Goal: Information Seeking & Learning: Find specific fact

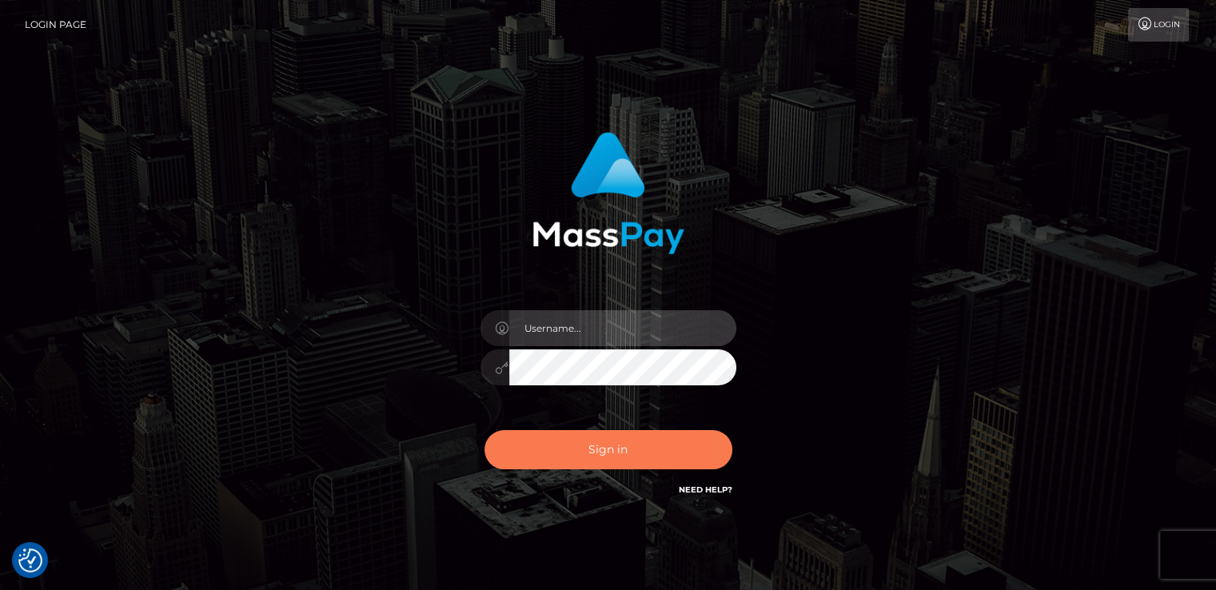
type input "nt.es"
click at [596, 451] on button "Sign in" at bounding box center [609, 449] width 248 height 39
click at [597, 444] on button "Sign in" at bounding box center [609, 449] width 248 height 39
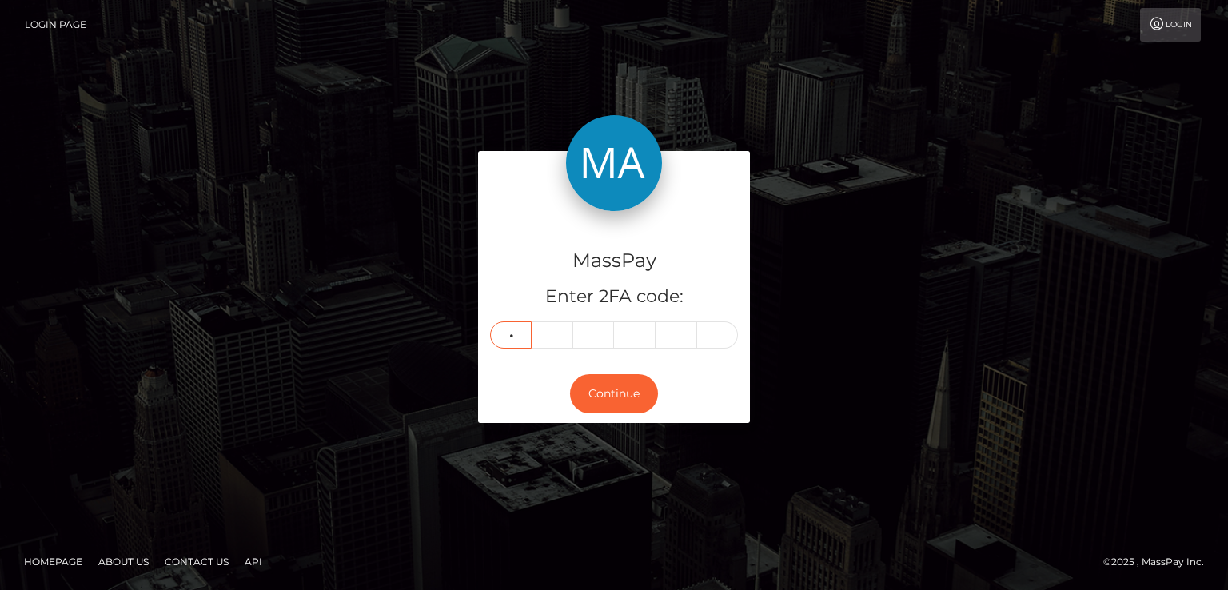
type input "7"
type input "9"
type input "0"
type input "1"
type input "6"
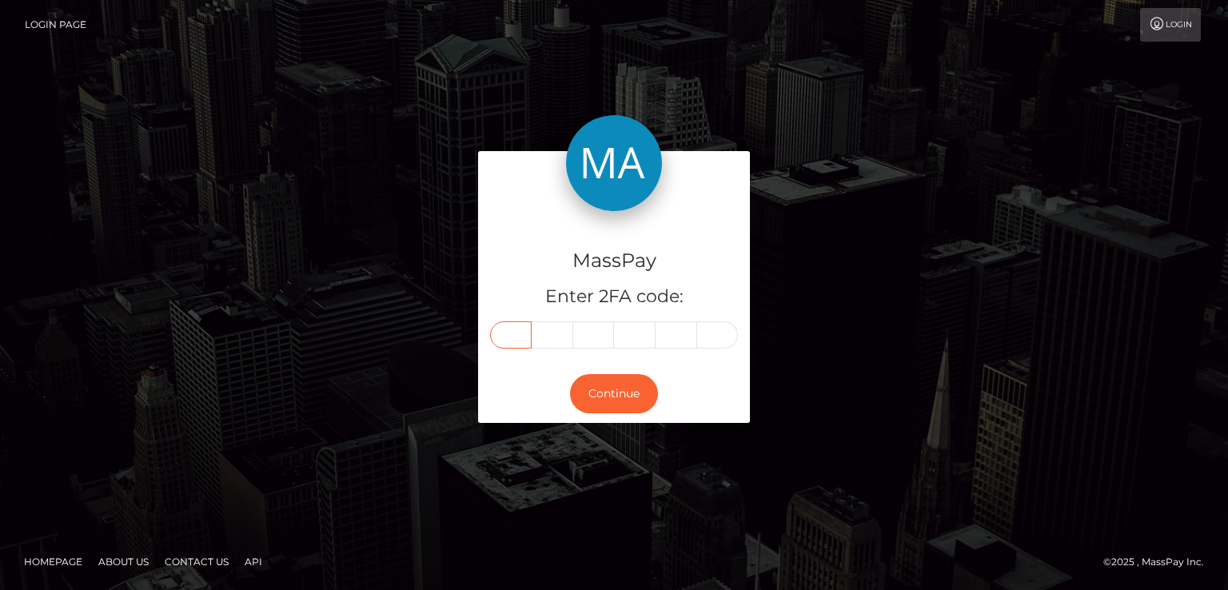
type input "7"
type input "3"
type input "8"
type input "2"
type input "9"
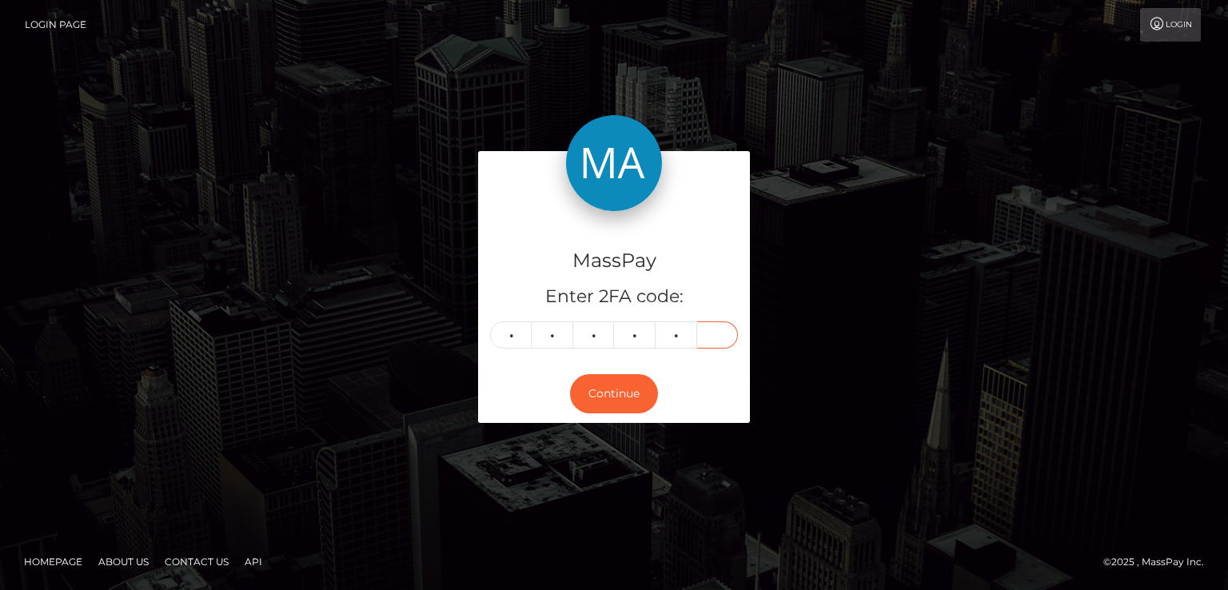
type input "7"
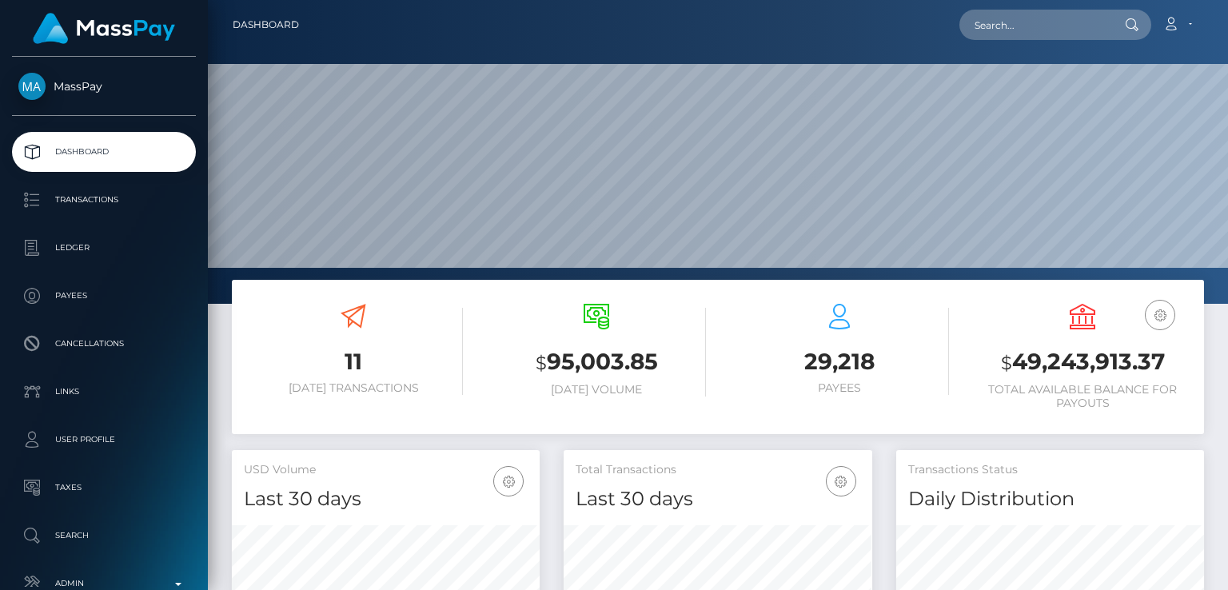
scroll to position [283, 307]
paste input "[EMAIL_ADDRESS][DOMAIN_NAME]"
type input "[EMAIL_ADDRESS][DOMAIN_NAME]"
click at [1135, 19] on icon at bounding box center [1132, 24] width 14 height 13
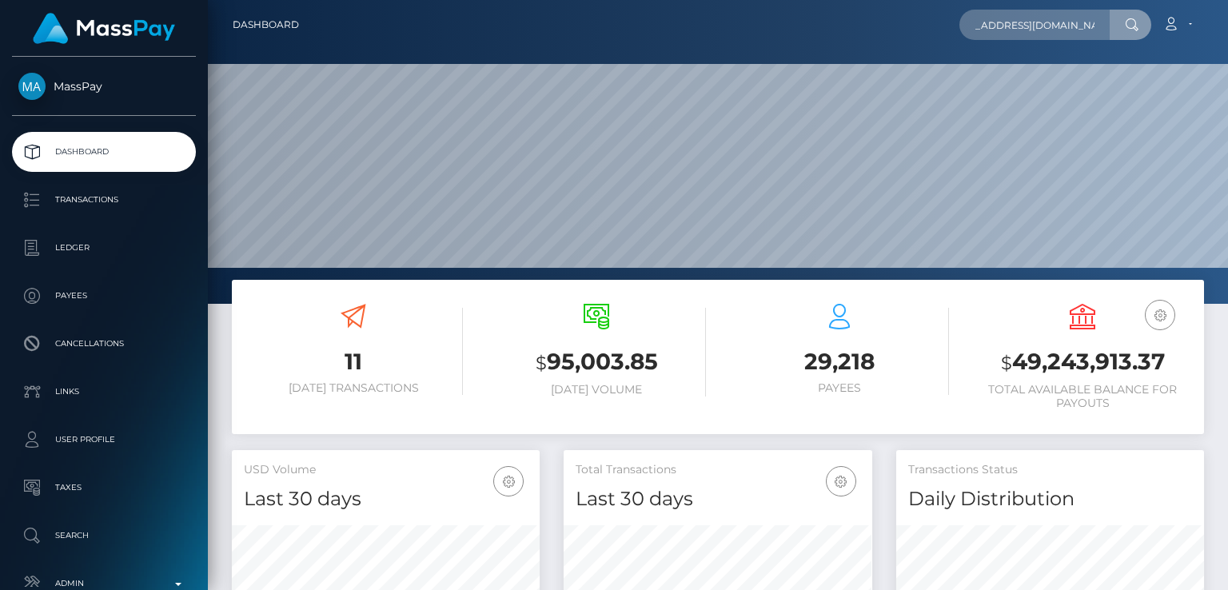
scroll to position [0, 0]
click at [1108, 24] on input "[EMAIL_ADDRESS][DOMAIN_NAME]" at bounding box center [1035, 25] width 150 height 30
click at [1100, 23] on input "[EMAIL_ADDRESS][DOMAIN_NAME]" at bounding box center [1035, 25] width 150 height 30
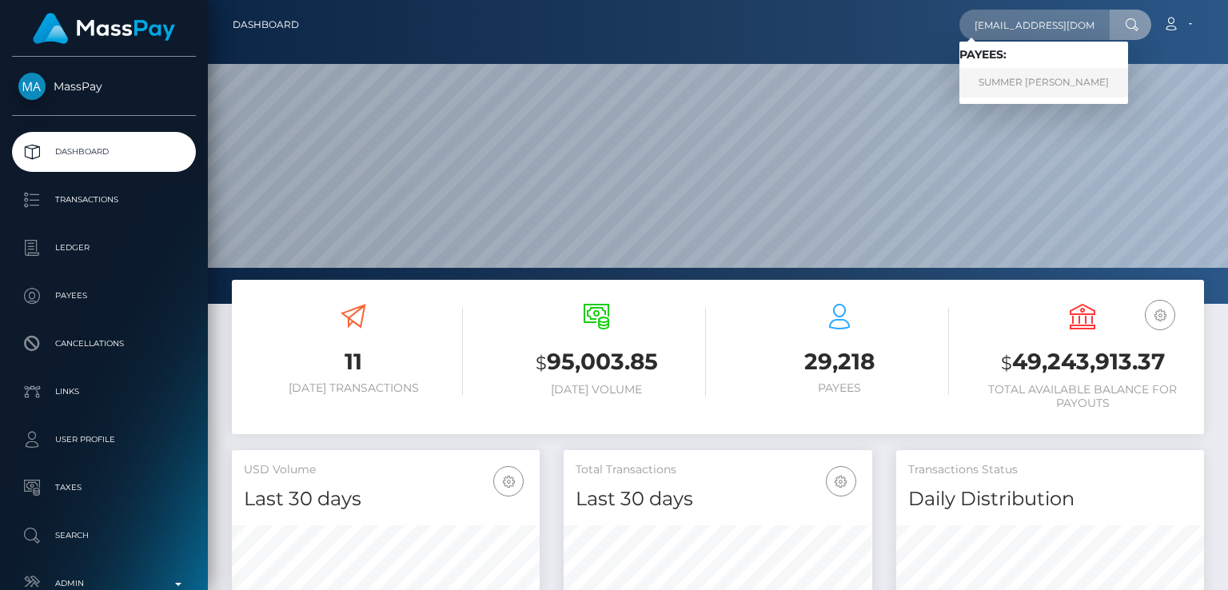
click at [1013, 74] on link "SUMMER MARIE WEIMERN" at bounding box center [1044, 83] width 169 height 30
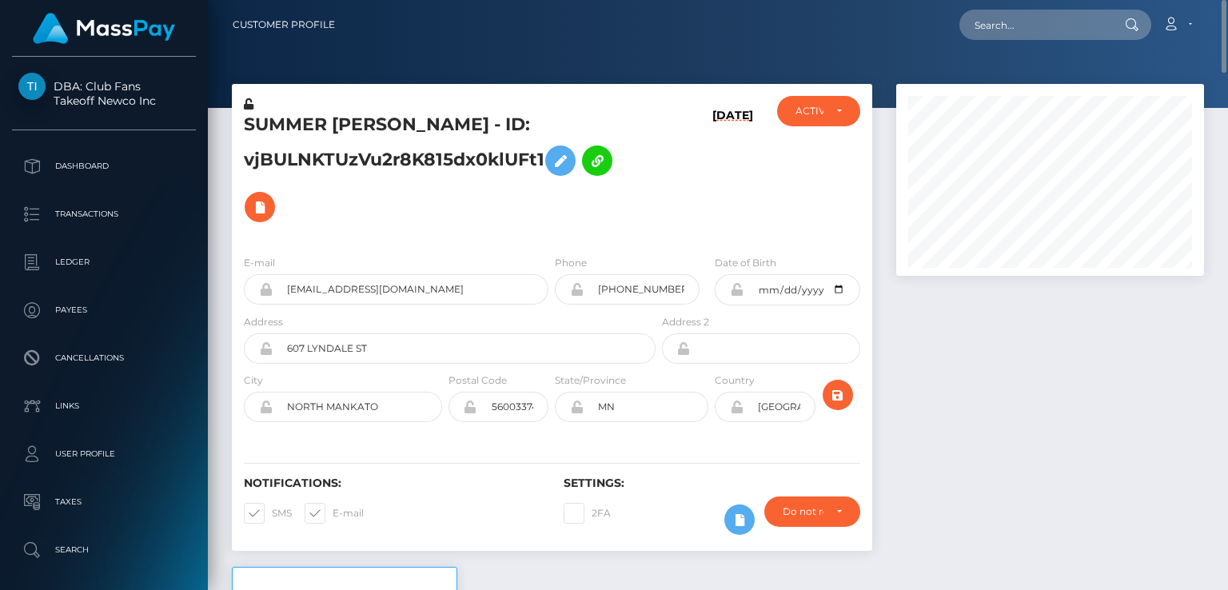
click at [276, 126] on h5 "SUMMER MARIE WEIMERN - ID: vjBULNKTUzVu2r8K815dx0klUFt1" at bounding box center [445, 172] width 403 height 118
copy h5 "SUMMER"
click at [1068, 20] on input "text" at bounding box center [1035, 25] width 150 height 30
paste input "alkrauza@gmail.com"
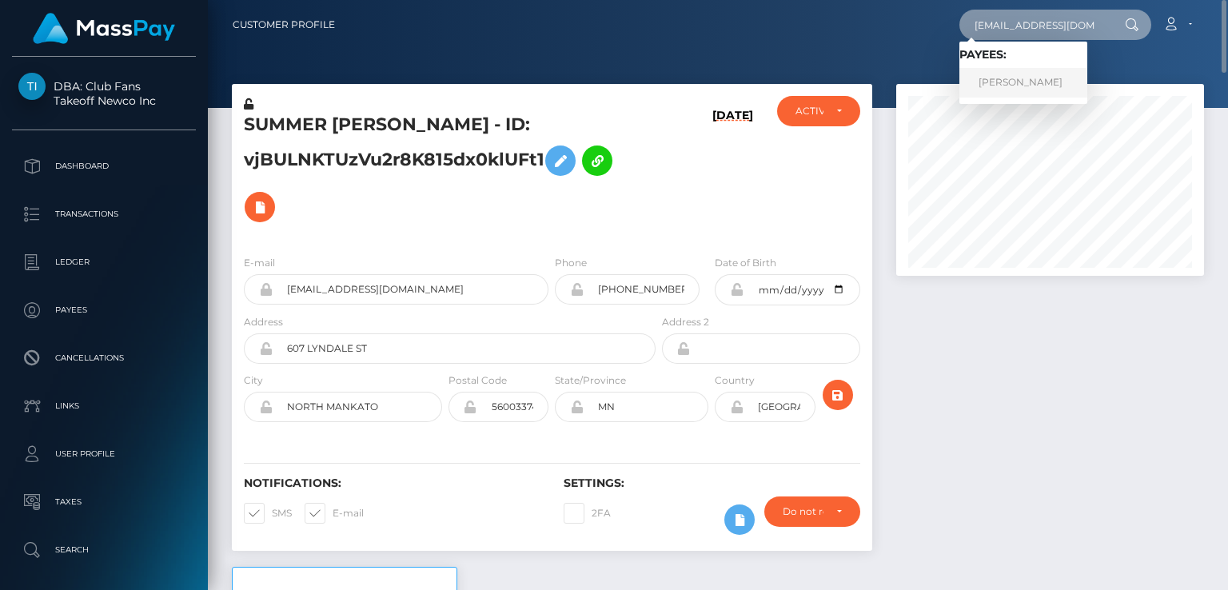
type input "alkrauza@gmail.com"
click at [1058, 82] on link "ALBERT J KRAUZA" at bounding box center [1024, 83] width 128 height 30
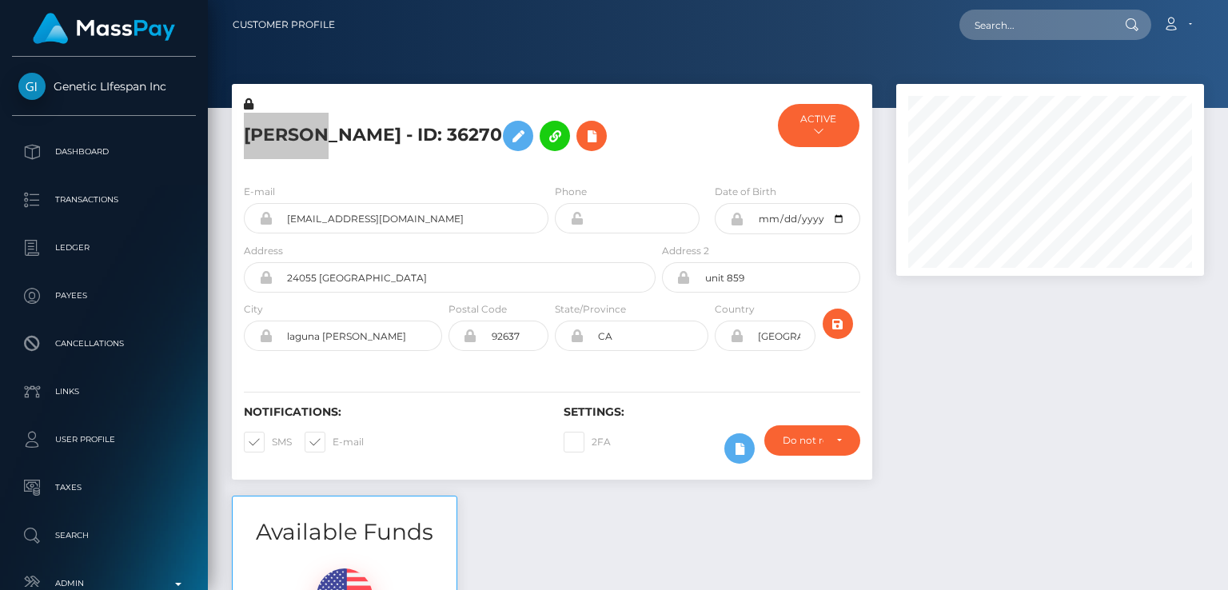
scroll to position [192, 307]
click at [457, 465] on div "Notifications: SMS E-mail" at bounding box center [392, 438] width 320 height 66
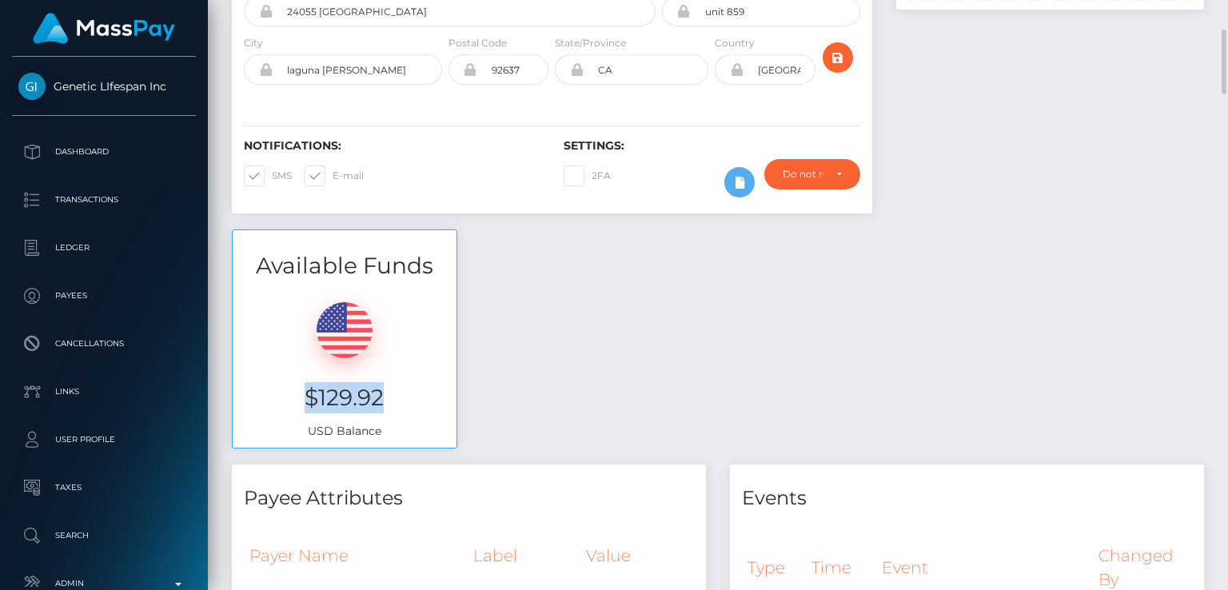
drag, startPoint x: 413, startPoint y: 395, endPoint x: 298, endPoint y: 393, distance: 116.0
click at [298, 393] on h3 "$129.92" at bounding box center [345, 397] width 200 height 31
copy h3 "$129.92"
click at [528, 344] on div "Available Funds $129.92 USD Balance" at bounding box center [718, 347] width 996 height 235
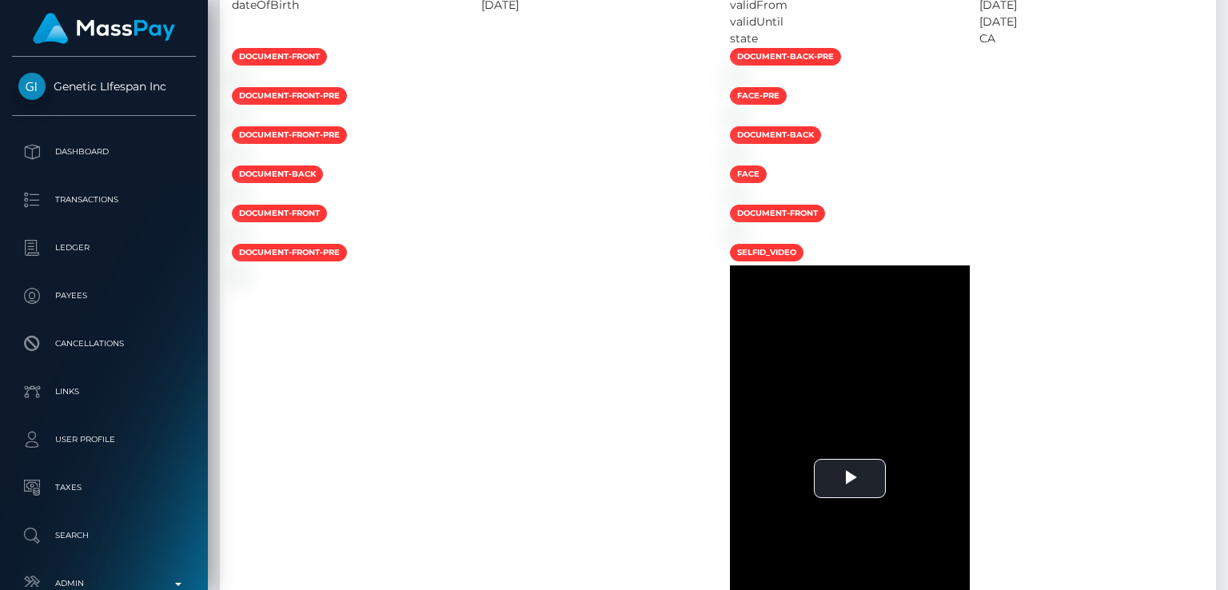
scroll to position [0, 0]
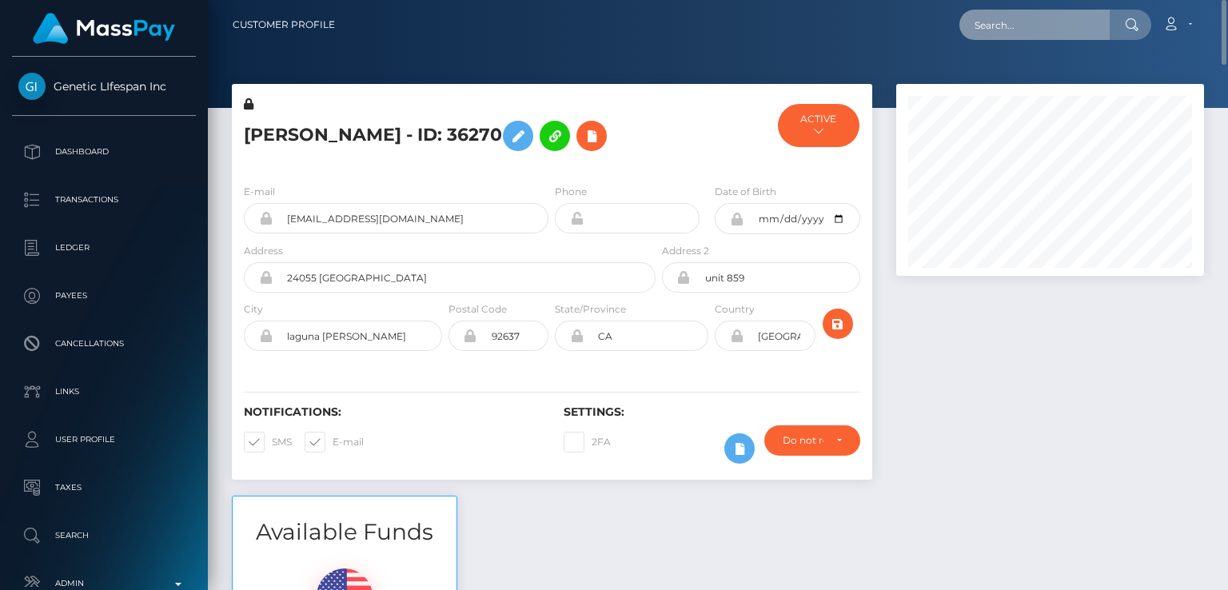
click at [1064, 36] on input "text" at bounding box center [1035, 25] width 150 height 30
paste input "[EMAIL_ADDRESS][DOMAIN_NAME]"
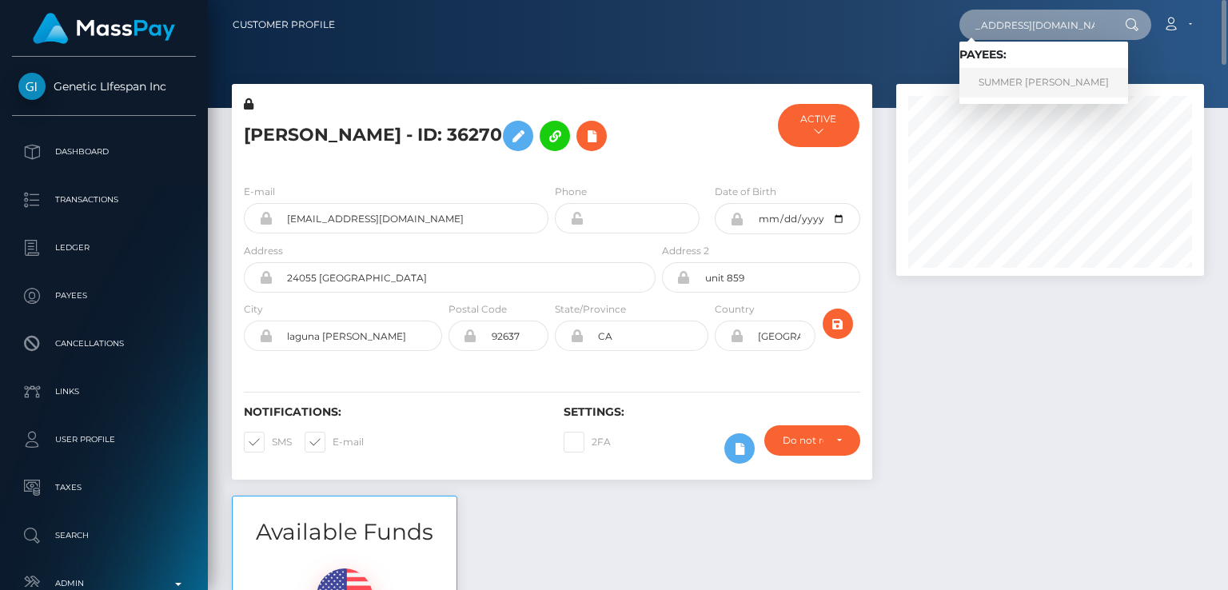
type input "[EMAIL_ADDRESS][DOMAIN_NAME]"
click at [1008, 84] on link "SUMMER MARIE WEIMERN" at bounding box center [1044, 83] width 169 height 30
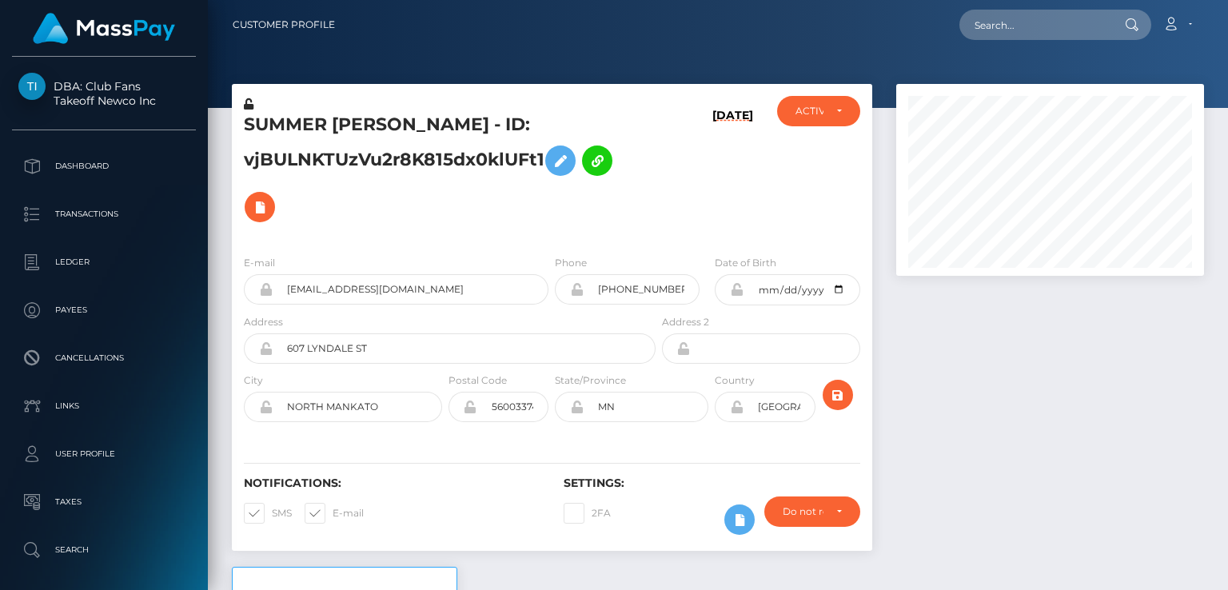
scroll to position [192, 307]
click at [300, 126] on h5 "SUMMER [PERSON_NAME] - ID: vjBULNKTUzVu2r8K815dx0klUFt1" at bounding box center [445, 172] width 403 height 118
copy h5 "SUMMER"
paste input "[EMAIL_ADDRESS][DOMAIN_NAME]"
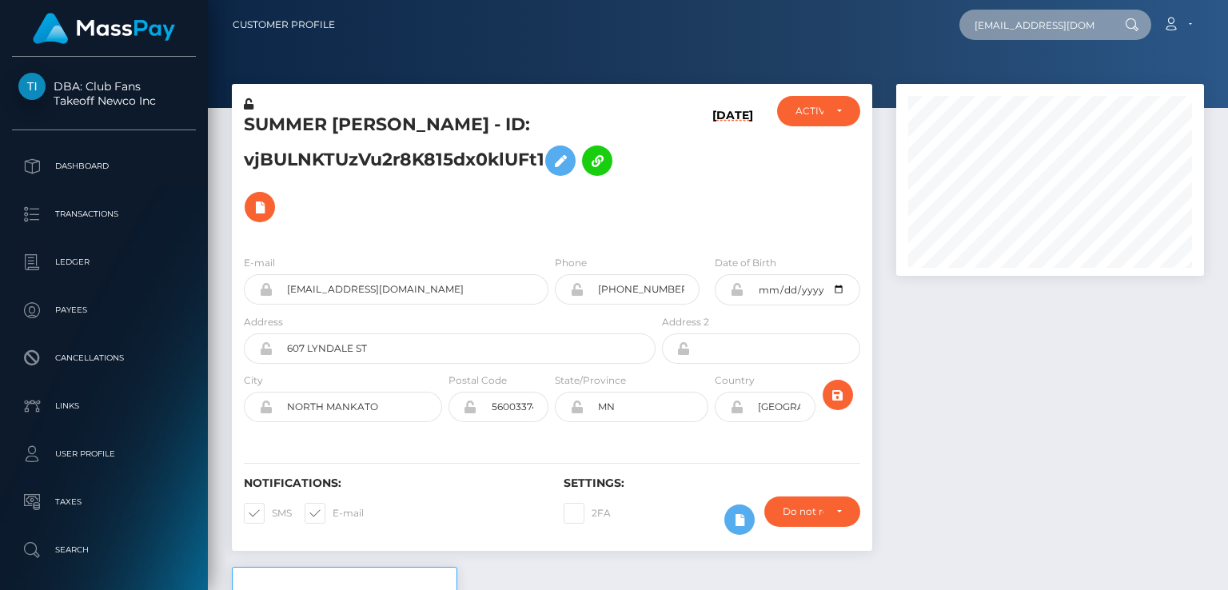
scroll to position [0, 35]
type input "[EMAIL_ADDRESS][DOMAIN_NAME]"
click at [1133, 22] on icon at bounding box center [1132, 24] width 14 height 13
click at [1104, 30] on input "[EMAIL_ADDRESS][DOMAIN_NAME]" at bounding box center [1035, 25] width 150 height 30
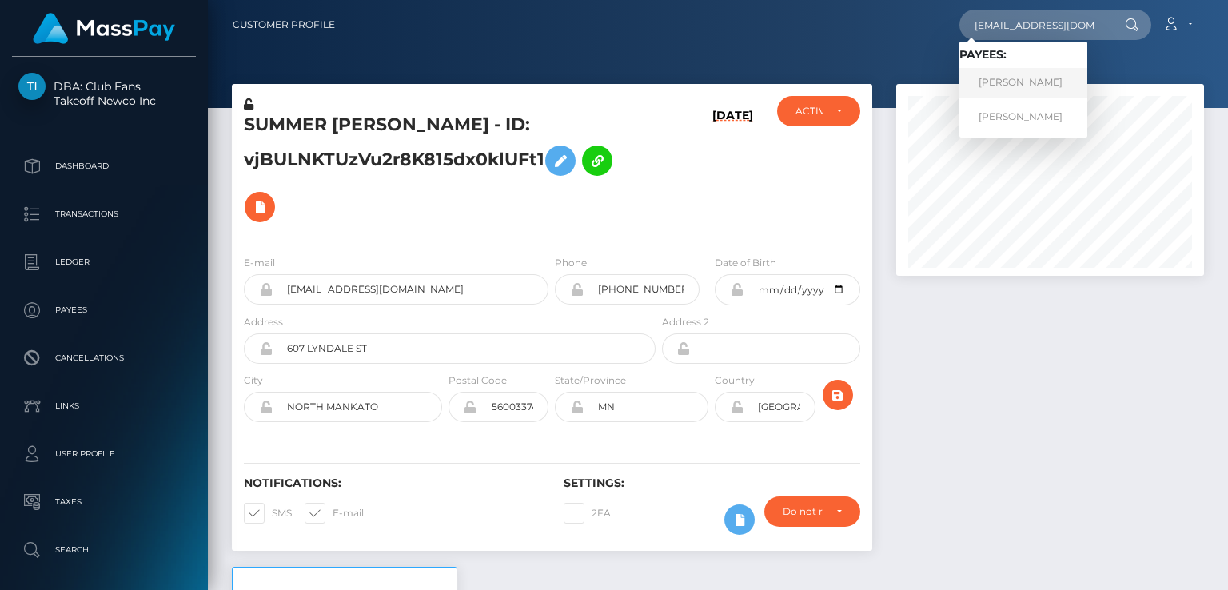
click at [1072, 76] on link "LARRY SHANE MCGHINNIS" at bounding box center [1024, 83] width 128 height 30
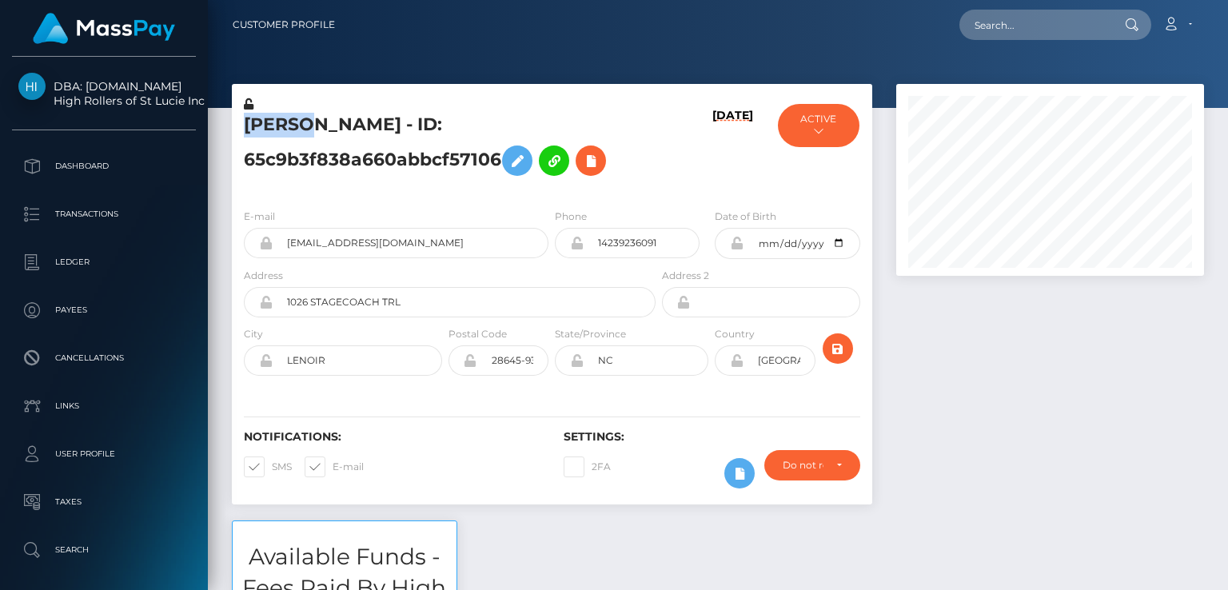
scroll to position [192, 307]
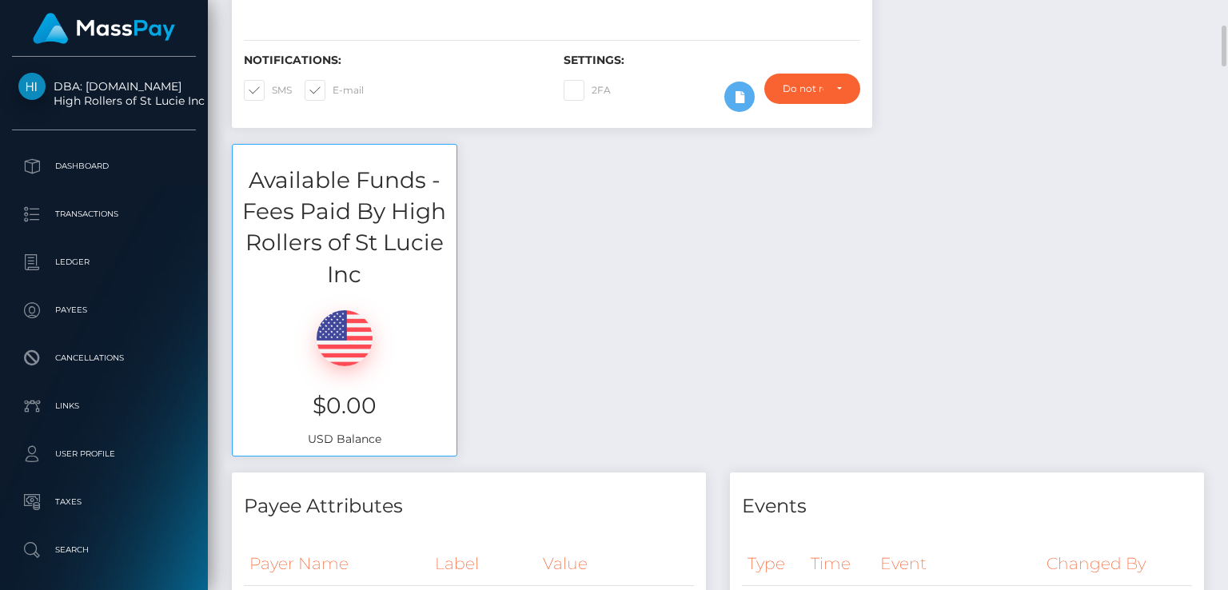
scroll to position [0, 0]
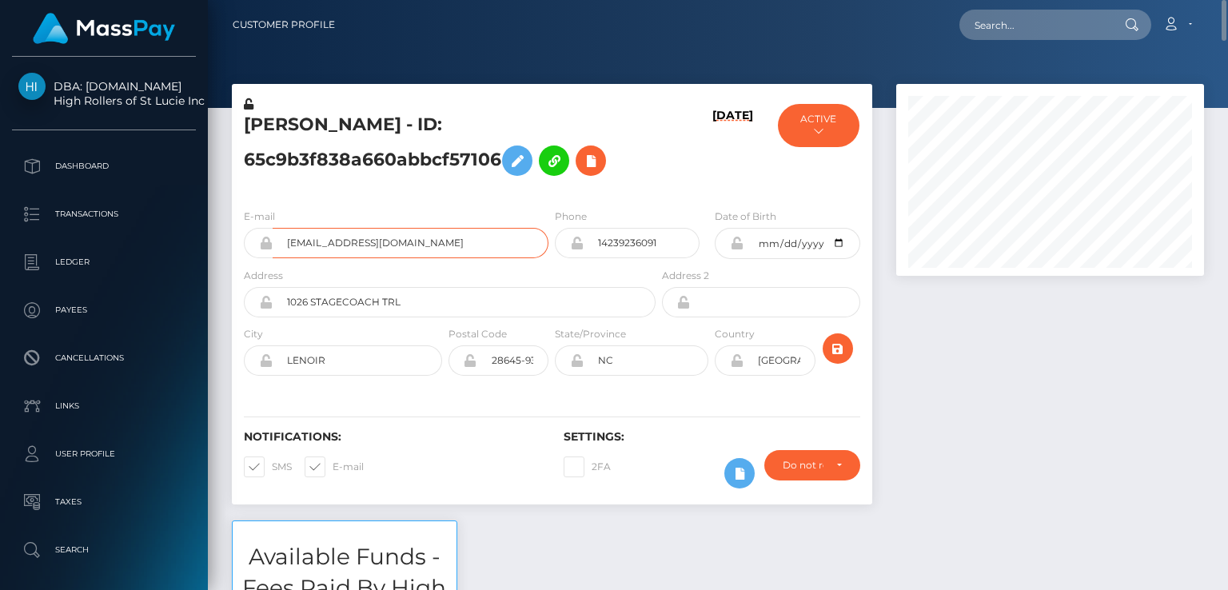
click at [408, 238] on input "shanemcghinnis89@gmail.com" at bounding box center [411, 243] width 276 height 30
click at [1084, 14] on input "text" at bounding box center [1035, 25] width 150 height 30
paste input "shanemcghinnis89@gmail.com"
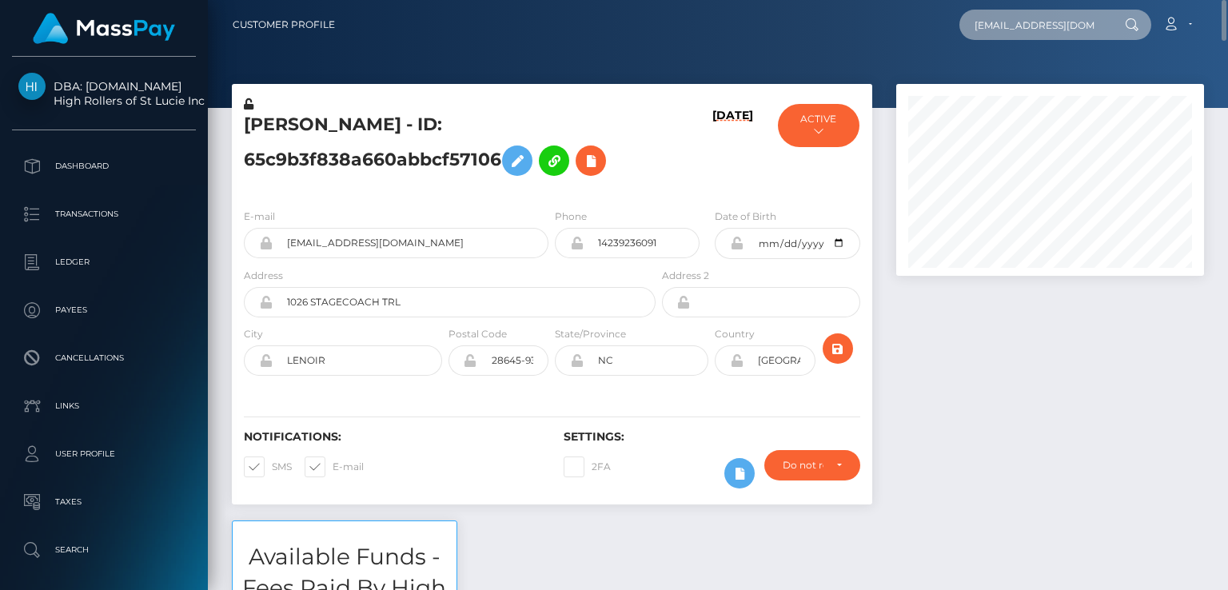
scroll to position [0, 35]
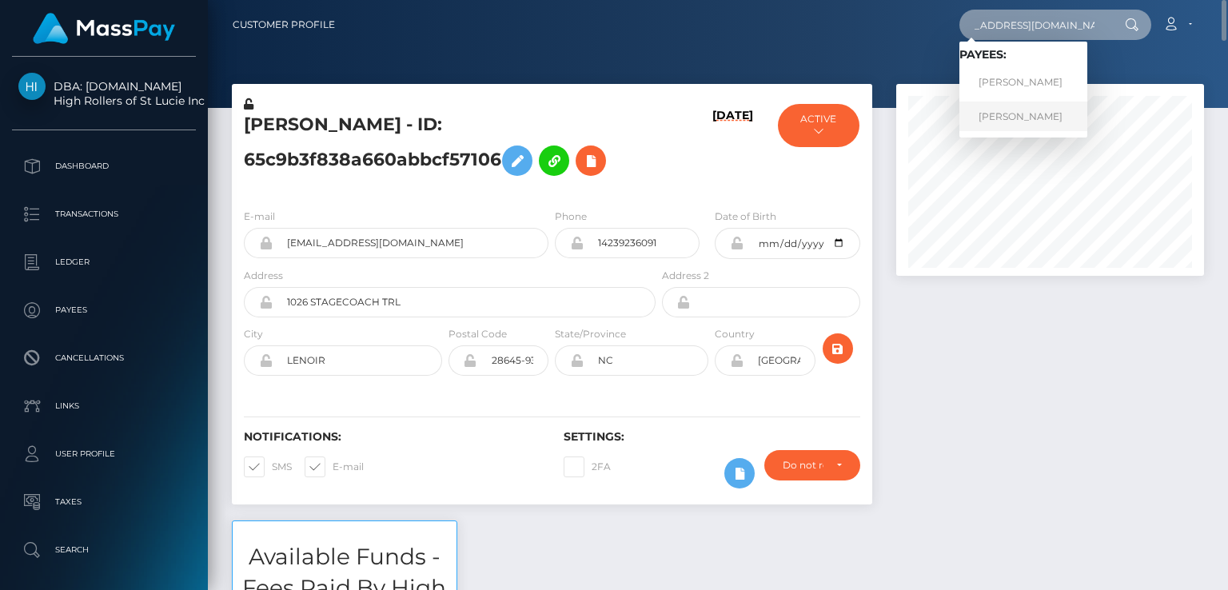
type input "shanemcghinnis89@gmail.com"
click at [1048, 116] on link "LARRY SHANE MCGHINNIS" at bounding box center [1024, 117] width 128 height 30
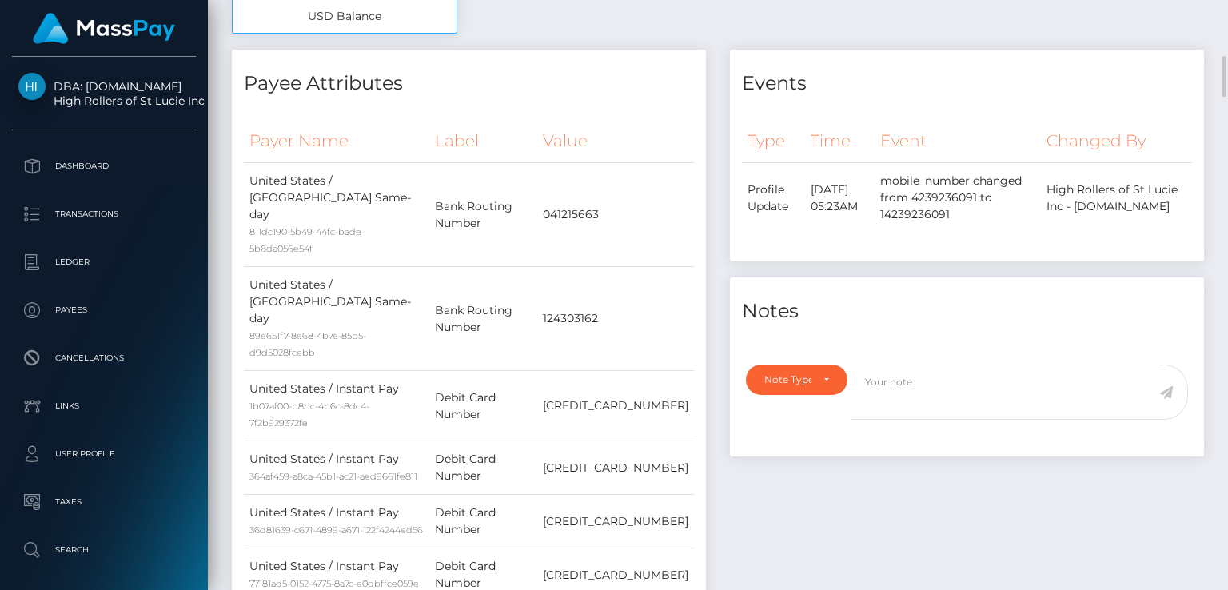
scroll to position [1600, 0]
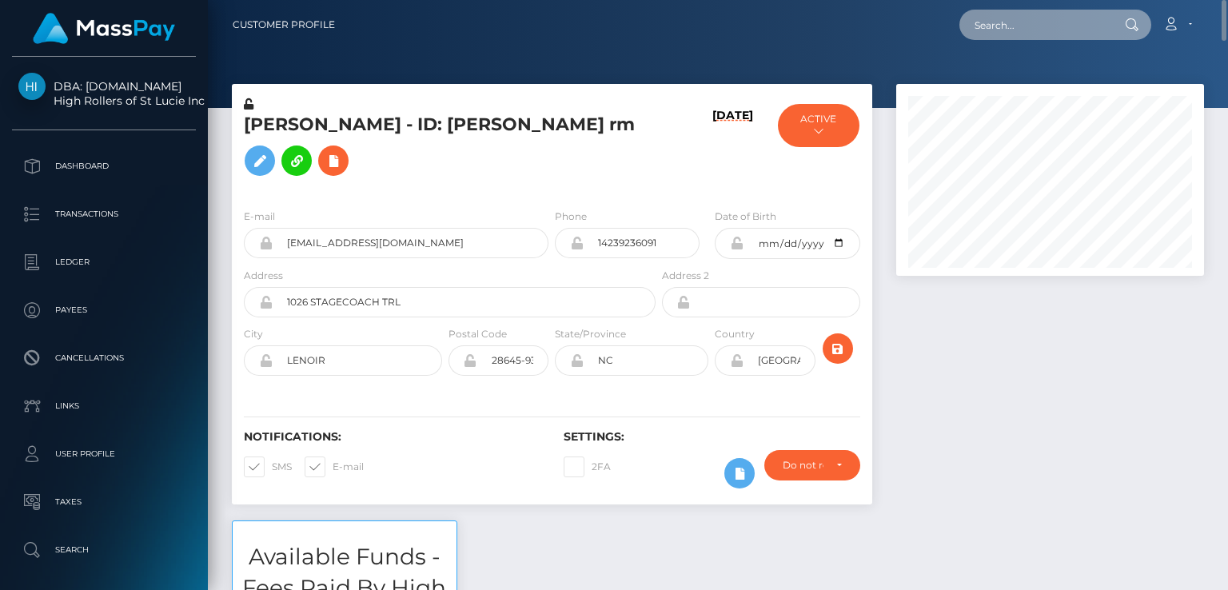
click at [1043, 29] on input "text" at bounding box center [1035, 25] width 150 height 30
paste input "philredpill@gmail.com"
type input "philredpill@gmail.com"
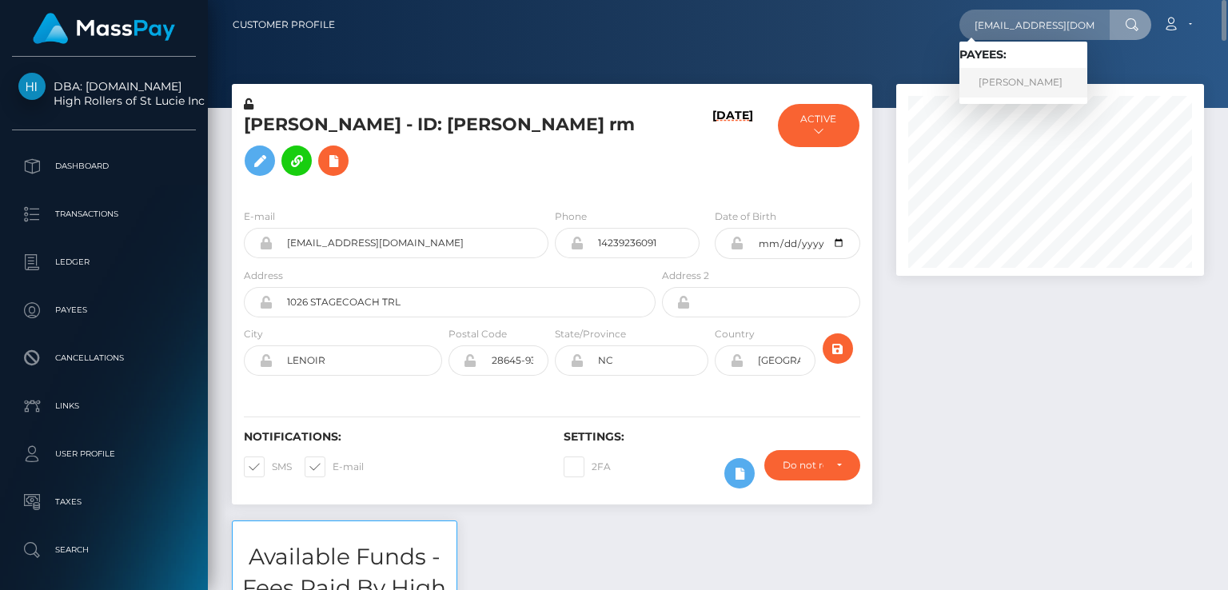
click at [1020, 81] on link "Philip Booth" at bounding box center [1024, 83] width 128 height 30
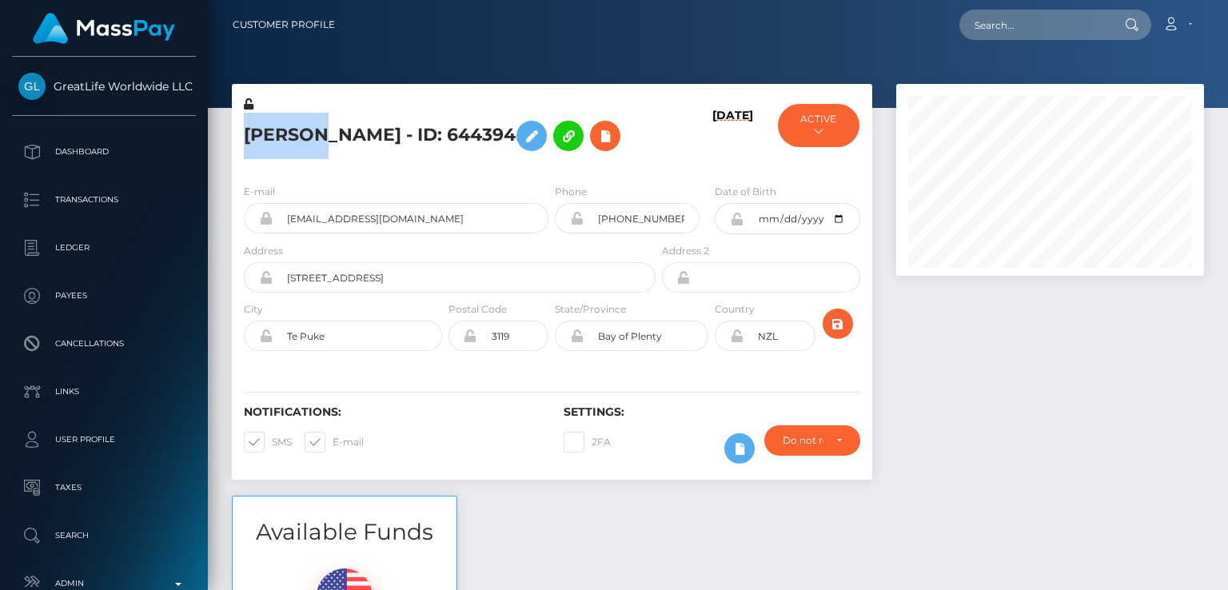
scroll to position [192, 307]
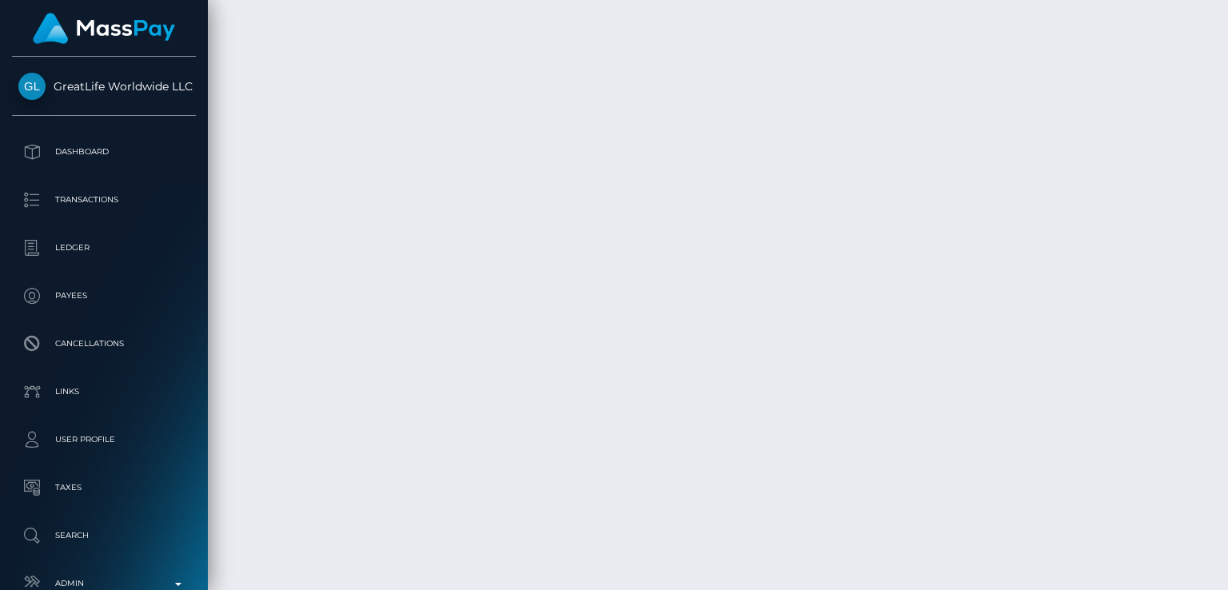
scroll to position [3468, 0]
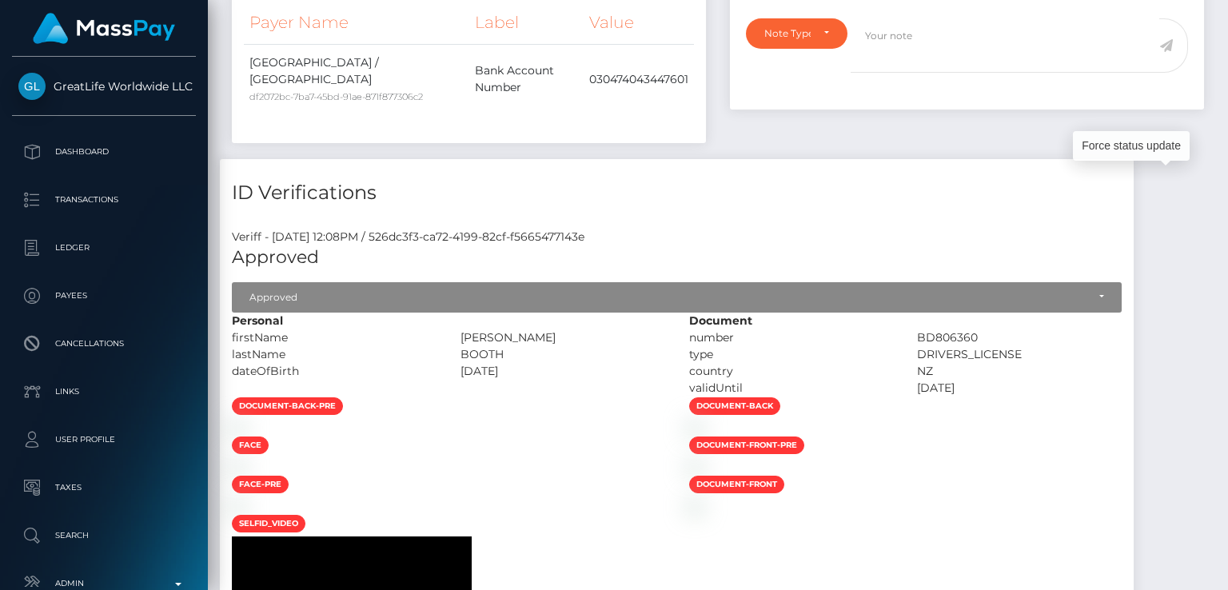
scroll to position [0, 0]
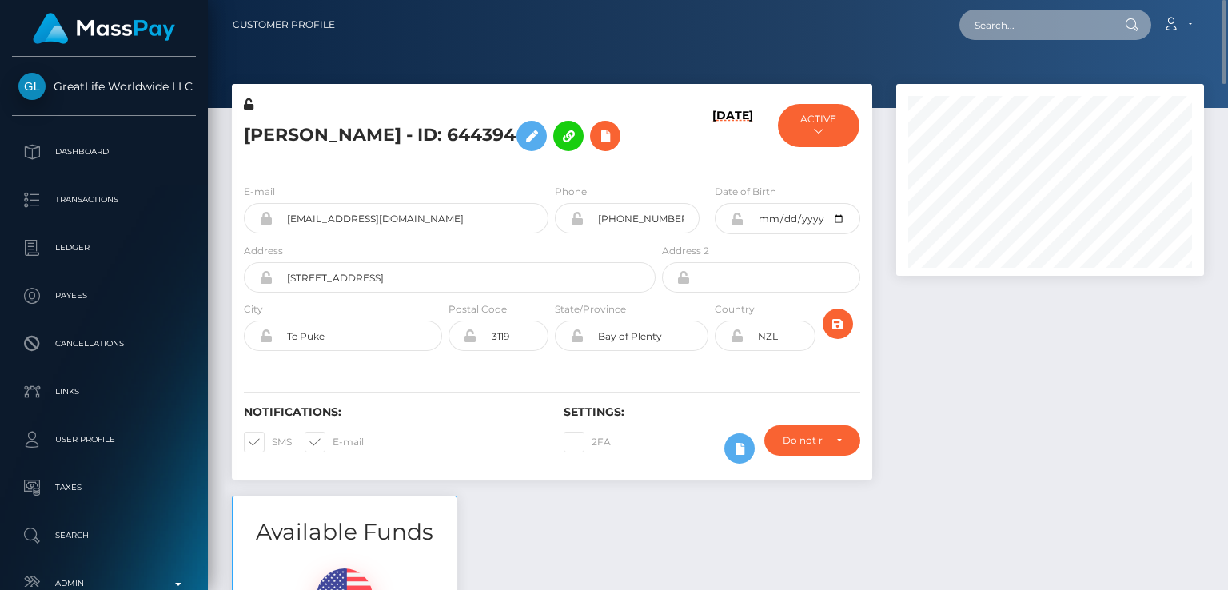
paste input "hellojenny@gmx.de"
type input "hellojenny@gmx.de"
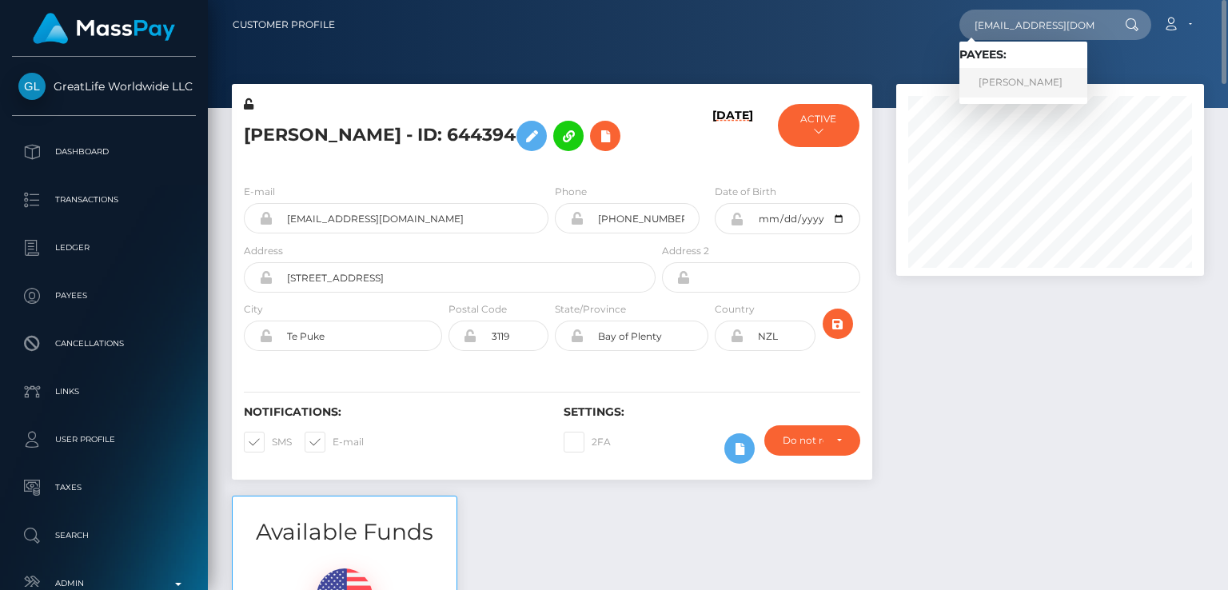
click at [1033, 87] on link "Jennifer Enzensberger" at bounding box center [1024, 83] width 128 height 30
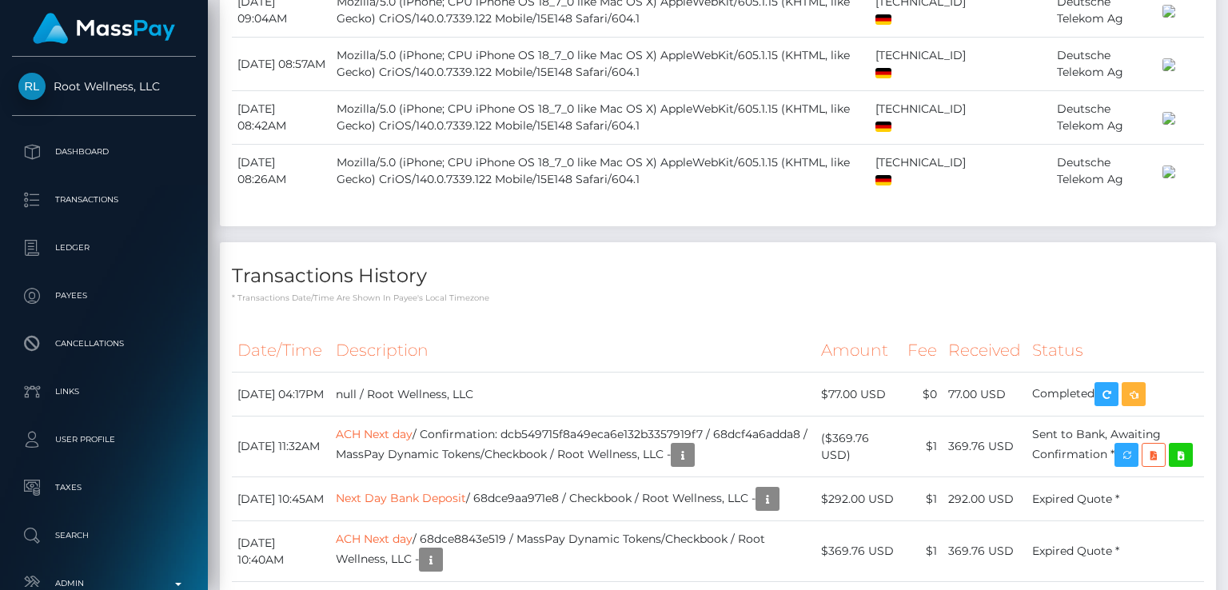
scroll to position [2401, 0]
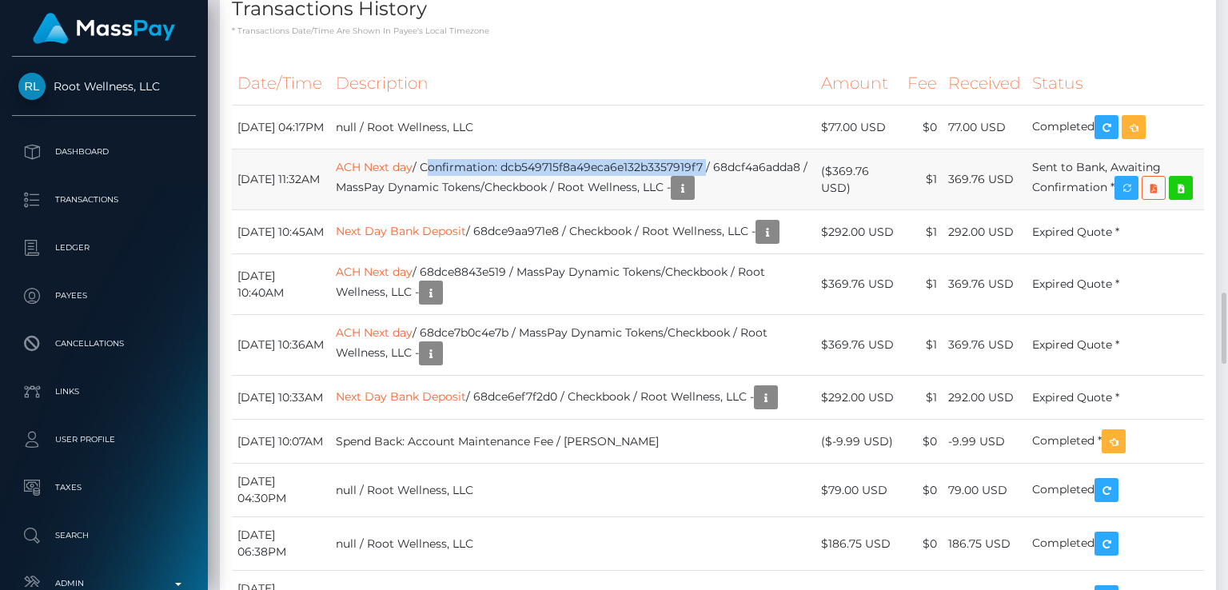
drag, startPoint x: 728, startPoint y: 305, endPoint x: 451, endPoint y: 301, distance: 276.7
click at [451, 210] on td "ACH Next day / Confirmation: dcb549715f8a49eca6e132b3357919f7 / 68dcf4a6adda8 /…" at bounding box center [572, 180] width 485 height 61
copy td "Confirmation: dcb549715f8a49eca6e132b3357919f7"
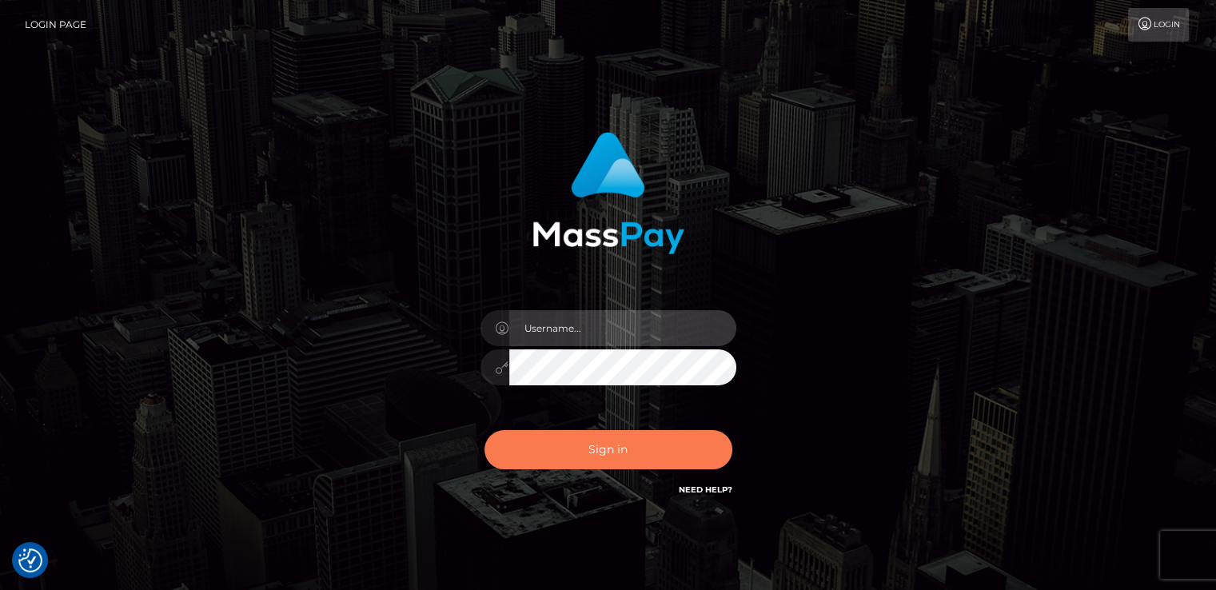
type input "nt.es"
click at [617, 441] on button "Sign in" at bounding box center [609, 449] width 248 height 39
click at [493, 450] on button "Sign in" at bounding box center [609, 449] width 248 height 39
type input "[DOMAIN_NAME]"
click at [544, 461] on button "Sign in" at bounding box center [609, 449] width 248 height 39
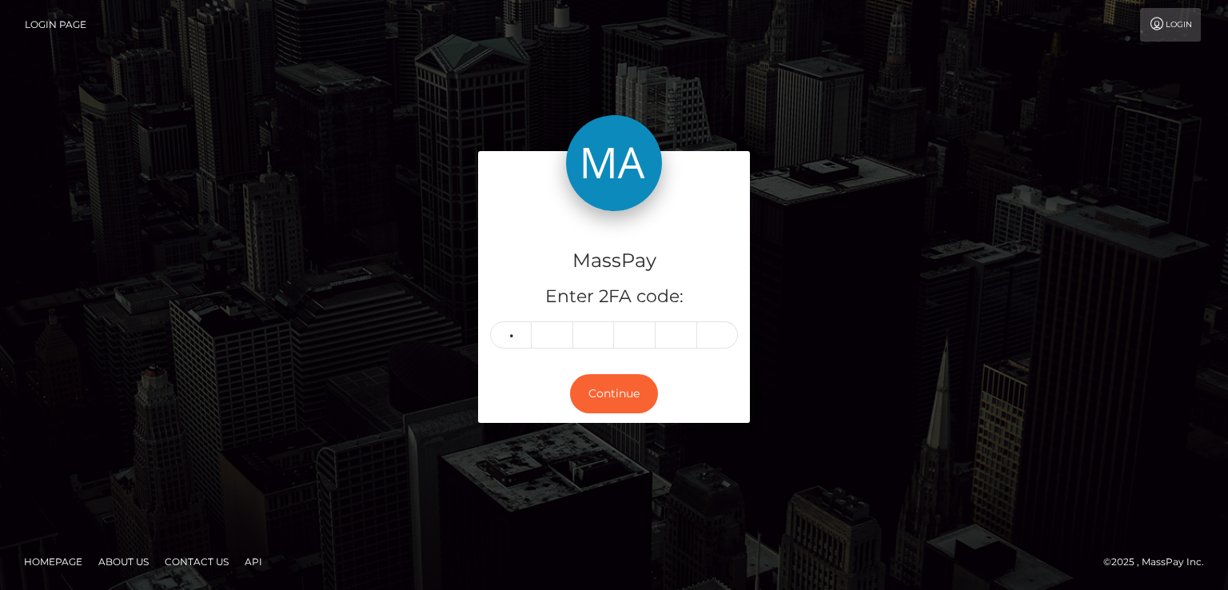
type input "4"
type input "8"
type input "6"
type input "9"
type input "1"
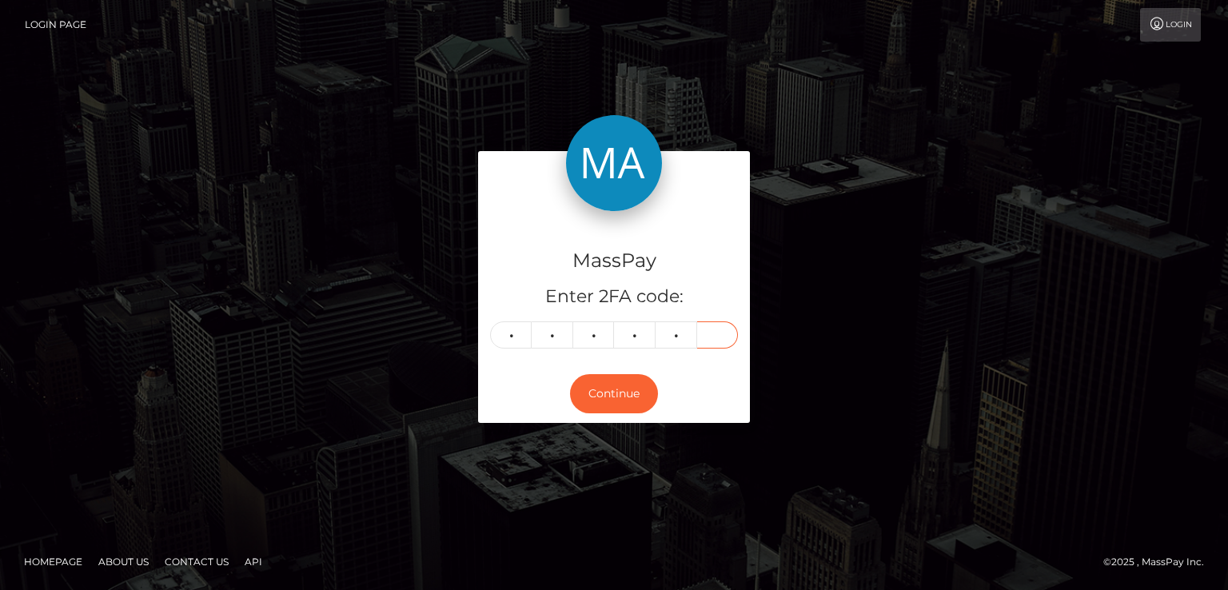
type input "2"
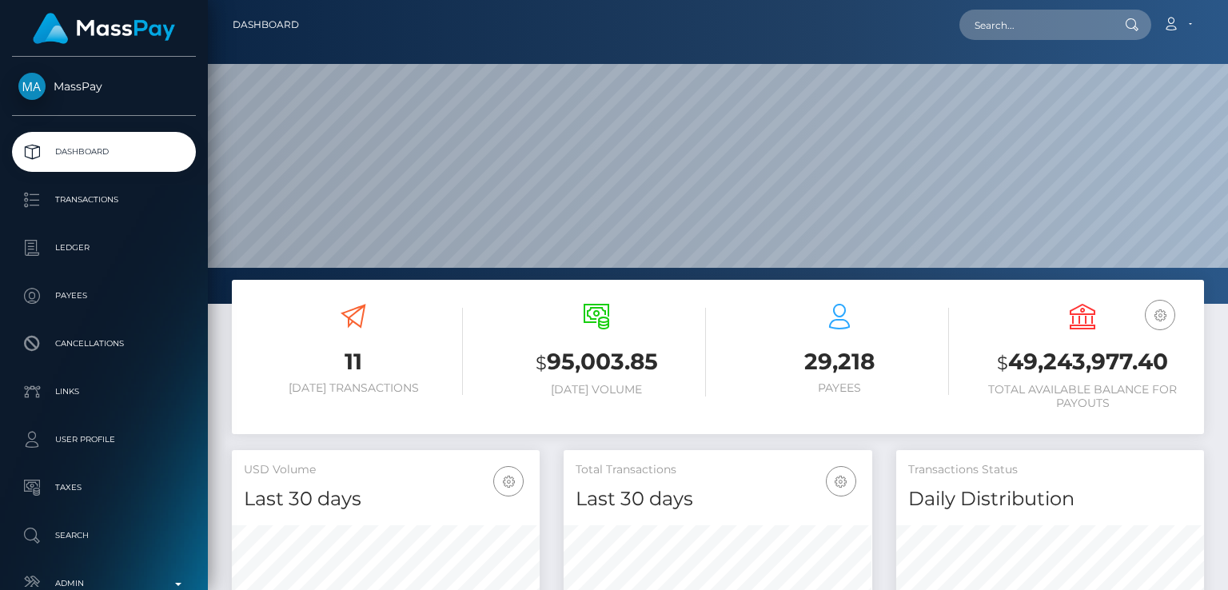
scroll to position [283, 307]
paste input "[EMAIL_ADDRESS][DOMAIN_NAME]"
type input "[EMAIL_ADDRESS][DOMAIN_NAME]"
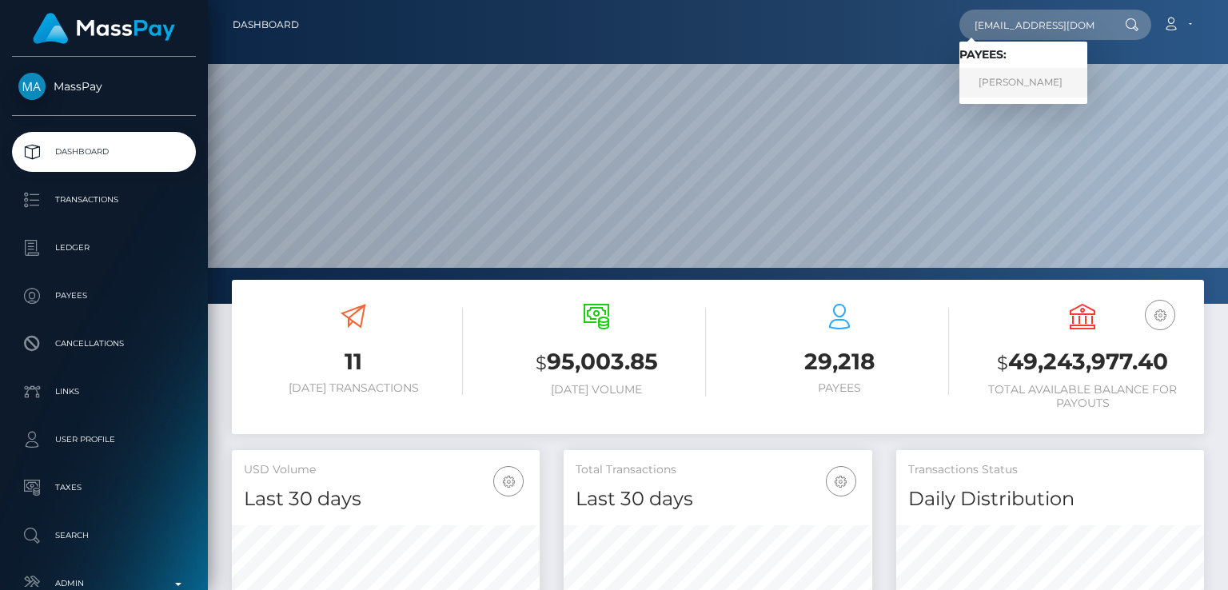
click at [1049, 81] on link "[PERSON_NAME]" at bounding box center [1024, 83] width 128 height 30
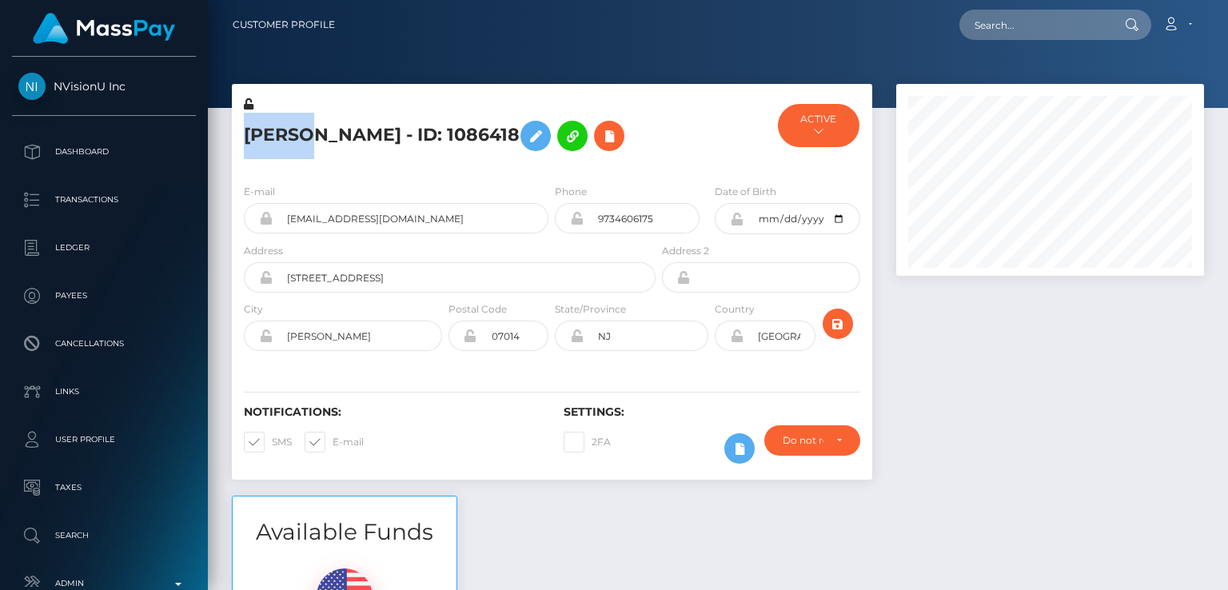
scroll to position [192, 307]
click at [448, 427] on div "Notifications: SMS E-mail" at bounding box center [392, 438] width 320 height 66
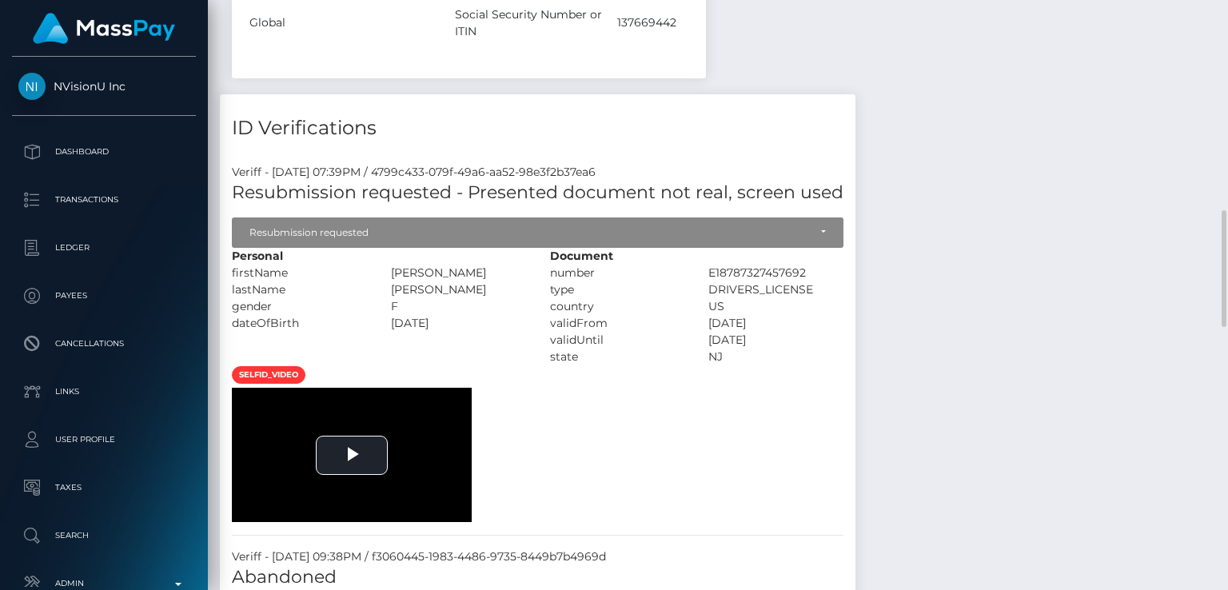
click at [449, 391] on video "To view this video please enable JavaScript, and consider upgrading to a web br…" at bounding box center [352, 455] width 240 height 135
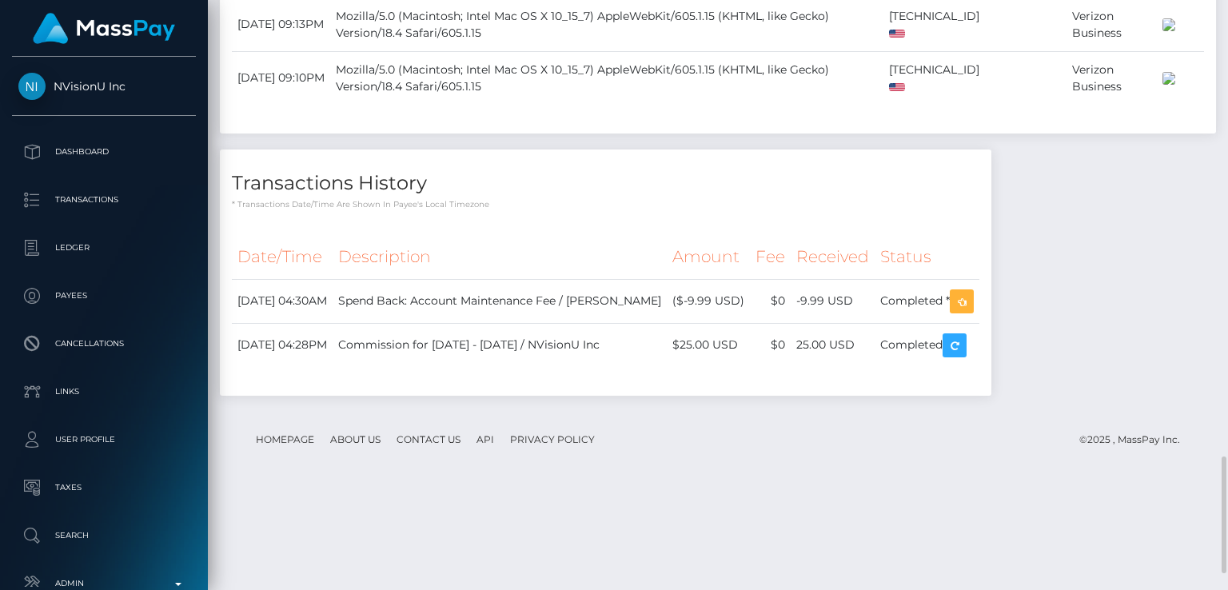
scroll to position [2383, 0]
